Goal: Task Accomplishment & Management: Use online tool/utility

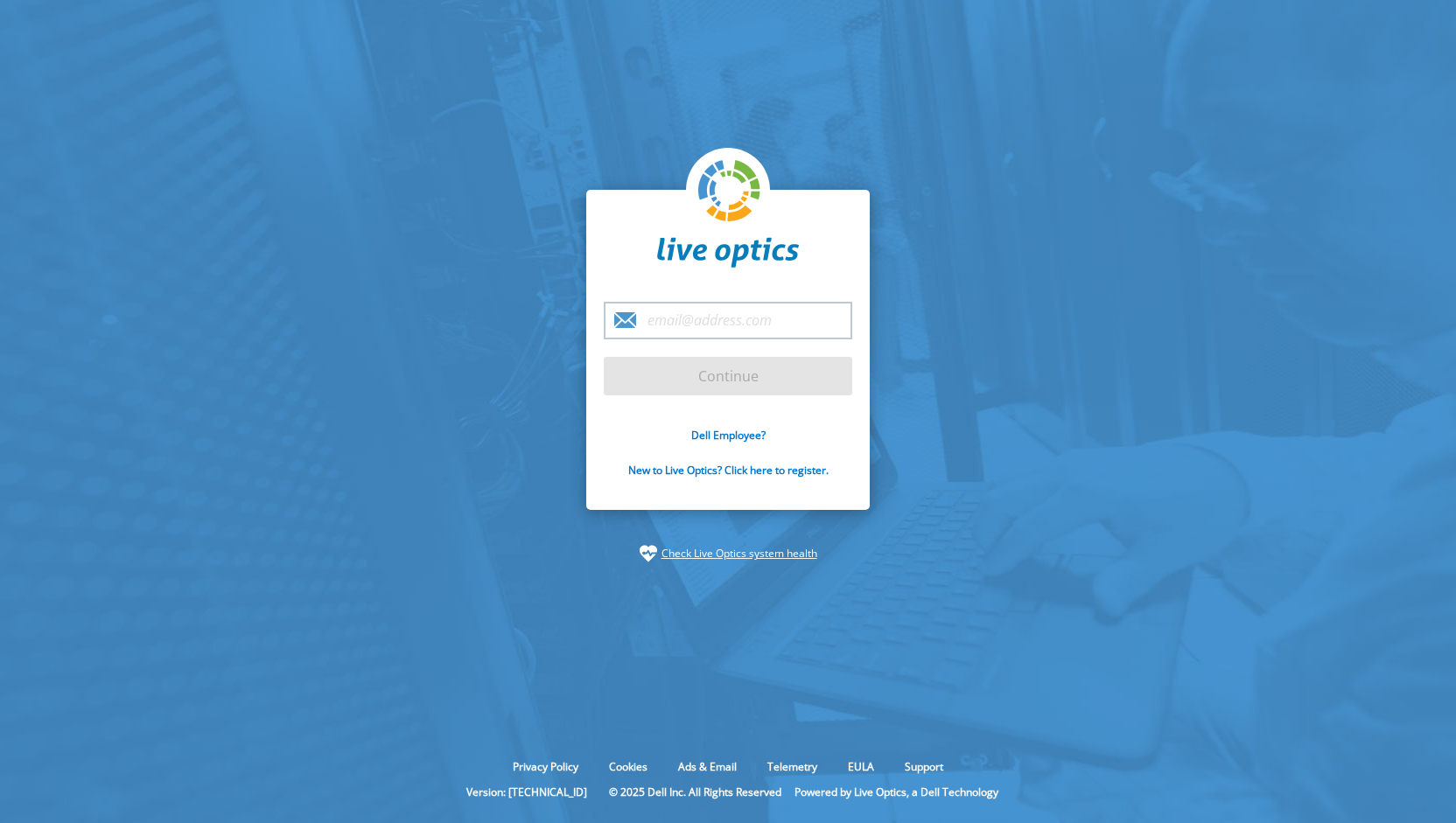
type input "[EMAIL_ADDRESS][DOMAIN_NAME]"
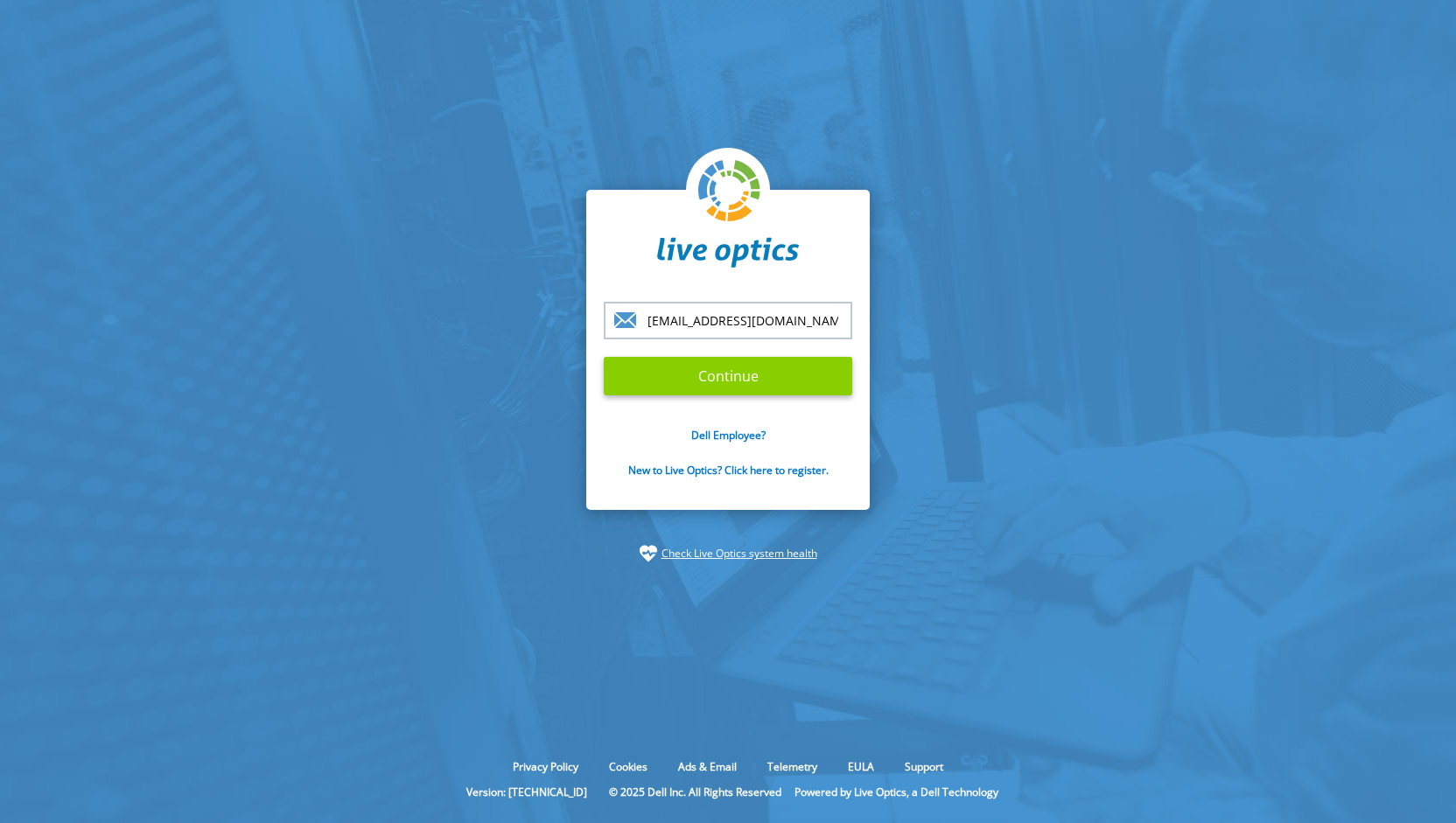
click at [699, 376] on input "Continue" at bounding box center [728, 376] width 249 height 38
click at [735, 376] on input "Continue" at bounding box center [728, 376] width 249 height 38
click at [763, 371] on input "Continue" at bounding box center [728, 376] width 249 height 38
click at [968, 354] on section "[EMAIL_ADDRESS][DOMAIN_NAME] Continue Dell Employee? New to Live Optics? Click …" at bounding box center [728, 376] width 1456 height 752
click at [232, 396] on section "[EMAIL_ADDRESS][DOMAIN_NAME] Continue Dell Employee? New to Live Optics? Click …" at bounding box center [728, 376] width 1456 height 752
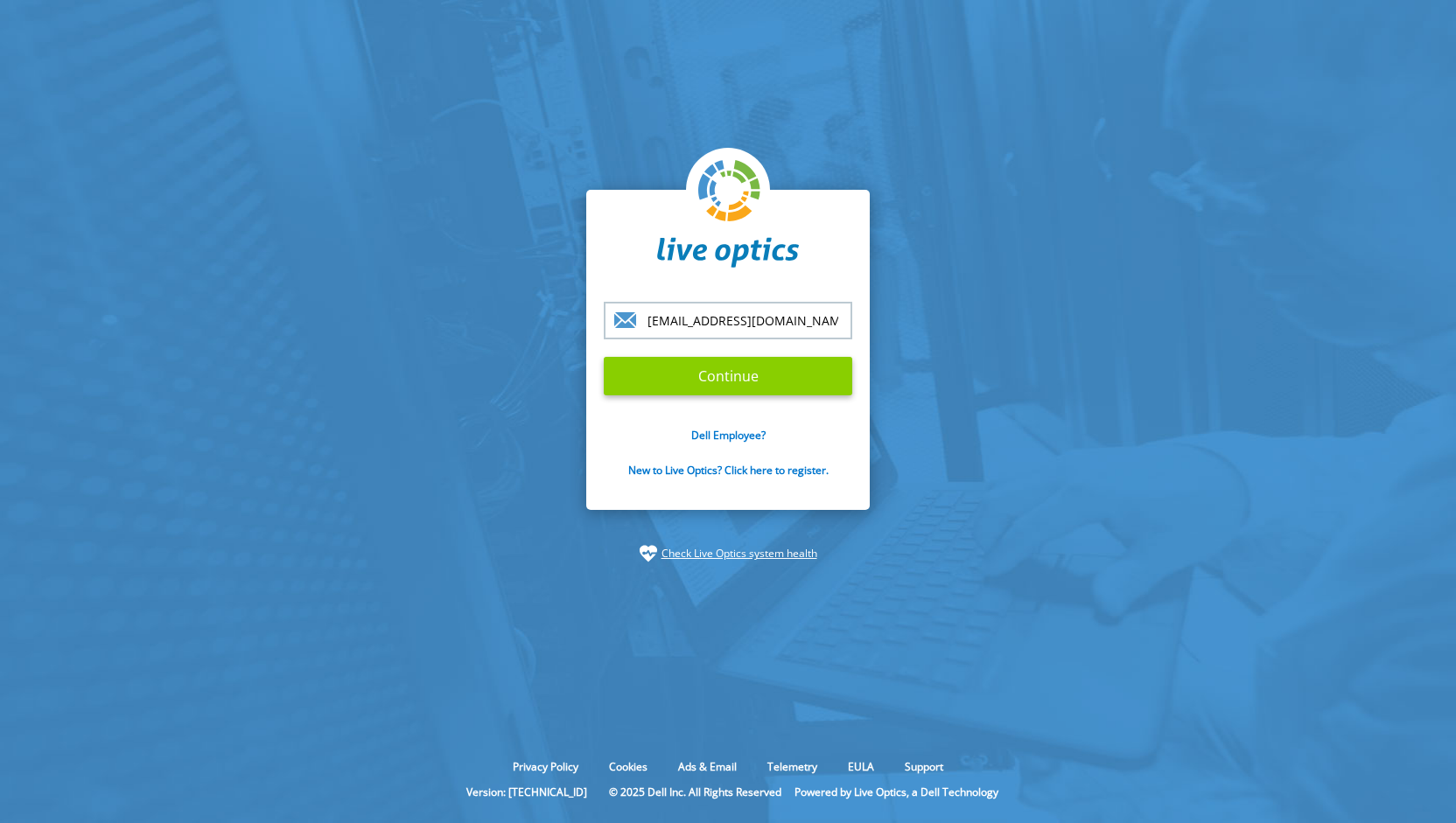
click at [687, 372] on input "Continue" at bounding box center [728, 376] width 249 height 38
click at [716, 376] on input "Continue" at bounding box center [728, 376] width 249 height 38
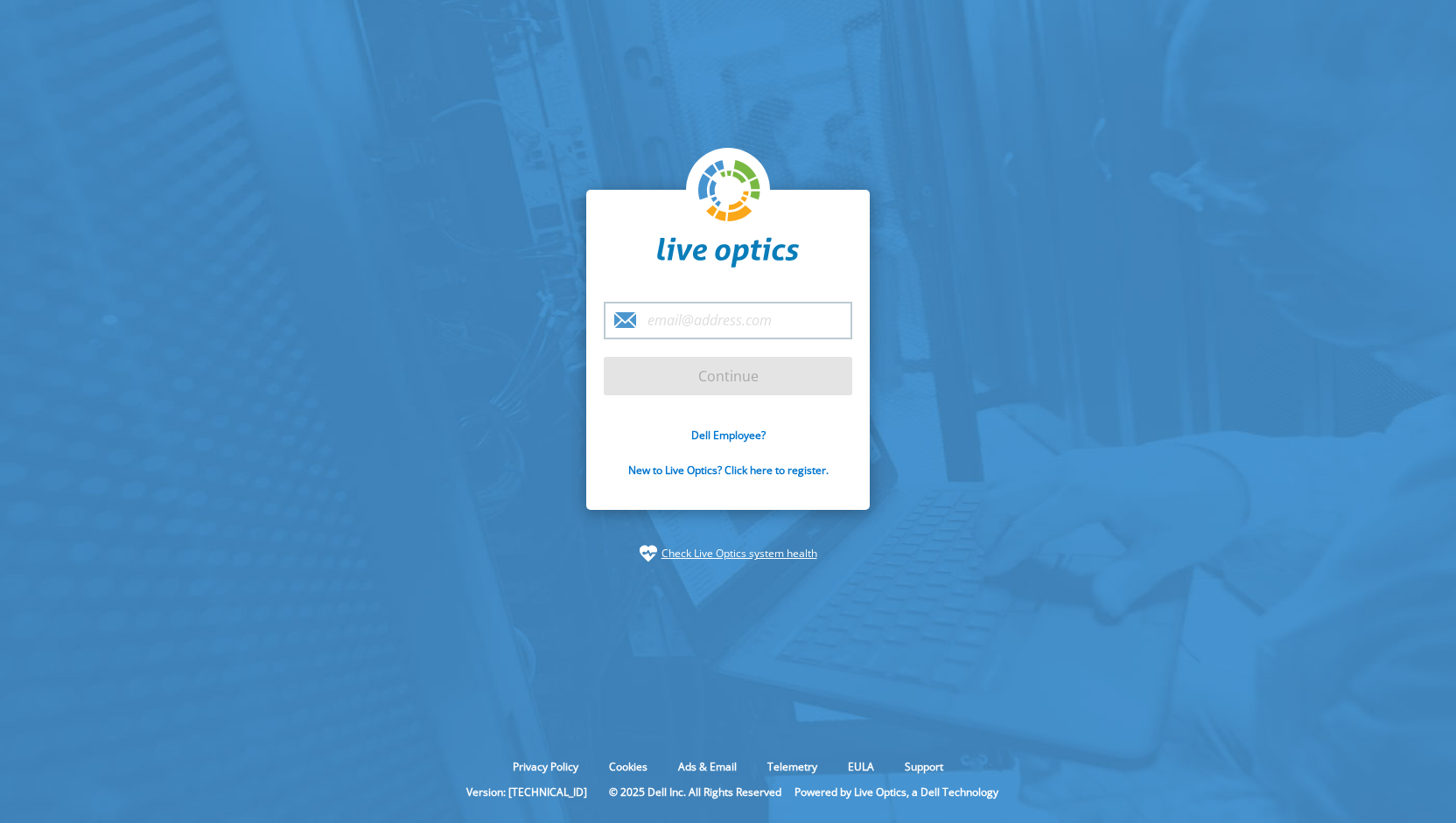
type input "[EMAIL_ADDRESS][DOMAIN_NAME]"
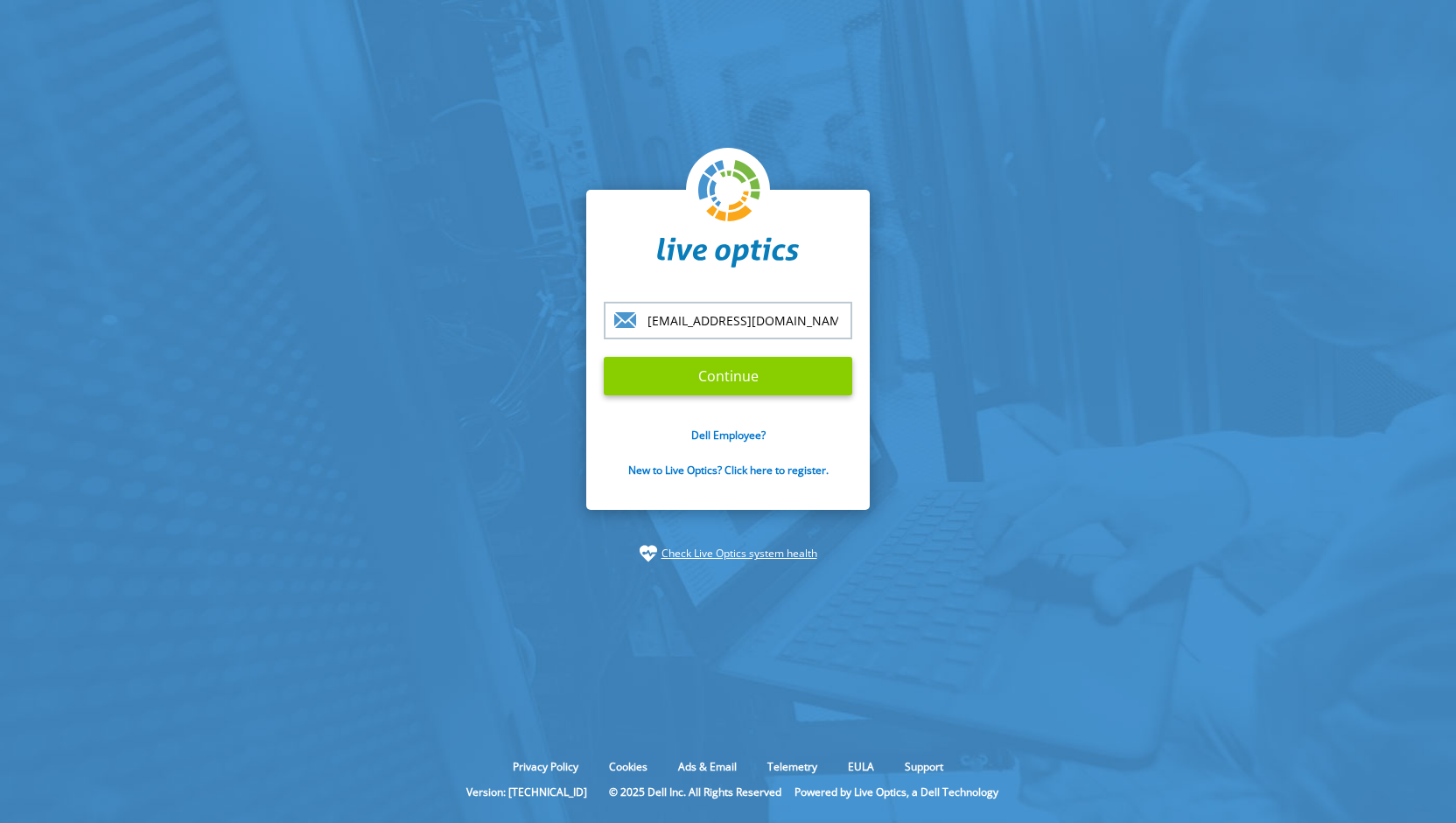
click at [742, 382] on input "Continue" at bounding box center [728, 376] width 249 height 38
click at [728, 554] on link "Check Live Optics system health" at bounding box center [740, 554] width 155 height 18
